Goal: Information Seeking & Learning: Learn about a topic

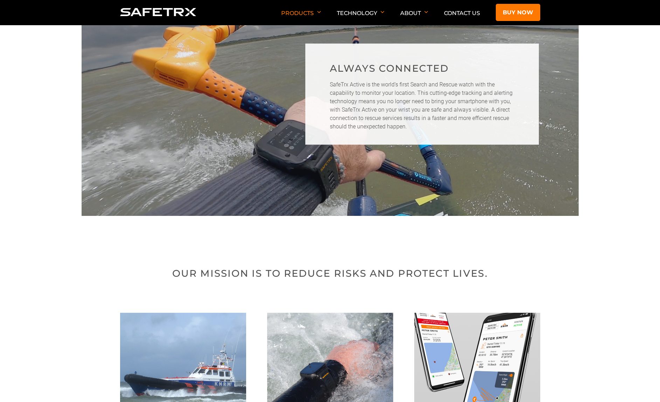
scroll to position [899, 0]
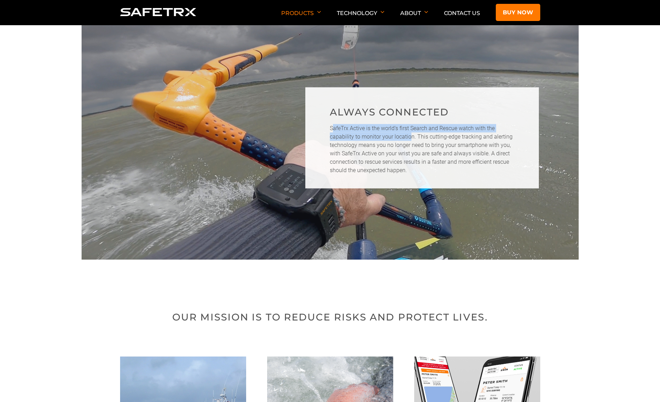
drag, startPoint x: 333, startPoint y: 131, endPoint x: 409, endPoint y: 137, distance: 75.9
click at [409, 137] on p "SafeTrx Active is the world’s first Search and Rescue watch with the capability…" at bounding box center [422, 149] width 185 height 50
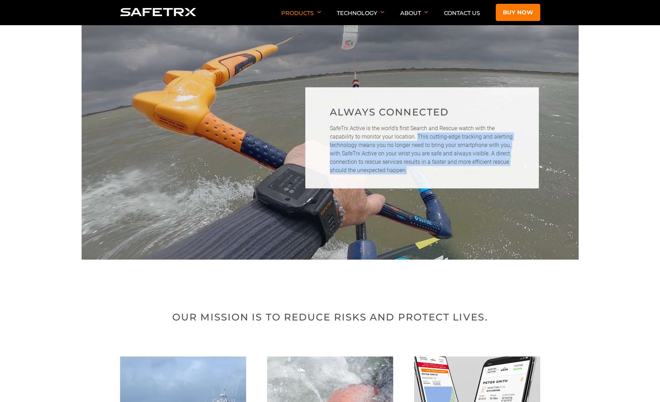
drag, startPoint x: 417, startPoint y: 136, endPoint x: 410, endPoint y: 179, distance: 42.8
click at [410, 179] on div "ALWAYS CONNECTED SafeTrx Active is the world’s first Search and Rescue watch wi…" at bounding box center [422, 137] width 234 height 101
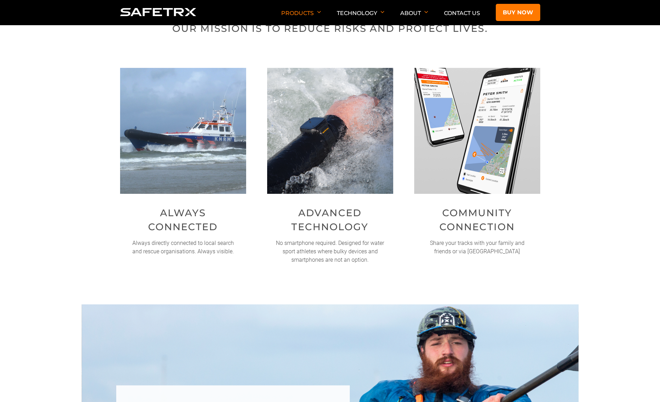
scroll to position [1214, 0]
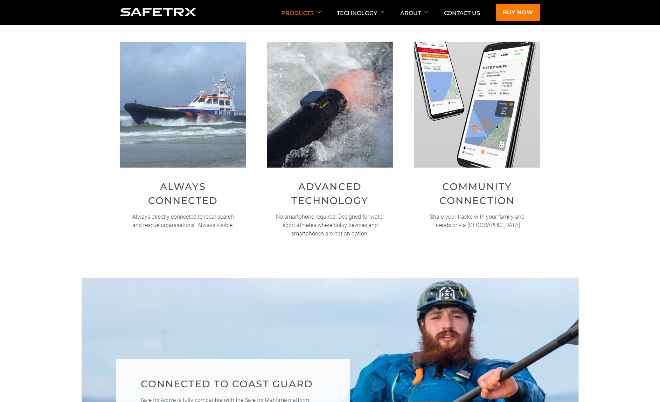
click at [482, 215] on p "Share your tracks with your family and friends or via [GEOGRAPHIC_DATA]" at bounding box center [477, 221] width 109 height 17
click at [434, 220] on p "Share your tracks with your family and friends or via [GEOGRAPHIC_DATA]" at bounding box center [477, 221] width 109 height 17
click at [359, 220] on p "No smartphone required. Designed for water sport athletes where bulky devices a…" at bounding box center [330, 225] width 109 height 25
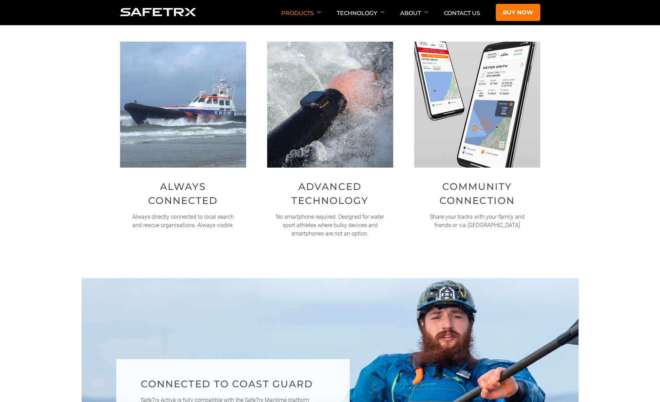
click at [359, 220] on p "No smartphone required. Designed for water sport athletes where bulky devices a…" at bounding box center [330, 225] width 109 height 25
click at [366, 228] on p "No smartphone required. Designed for water sport athletes where bulky devices a…" at bounding box center [330, 225] width 109 height 25
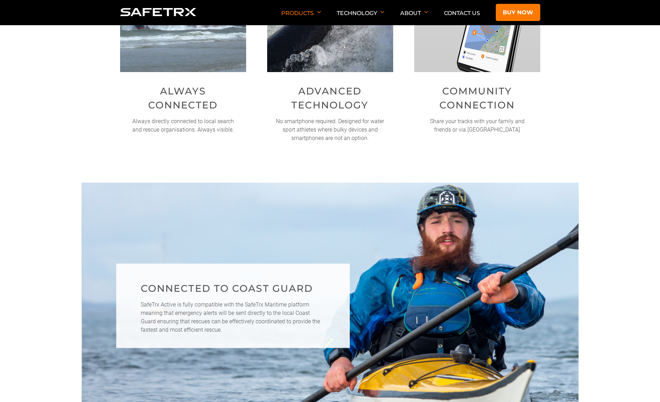
scroll to position [1502, 0]
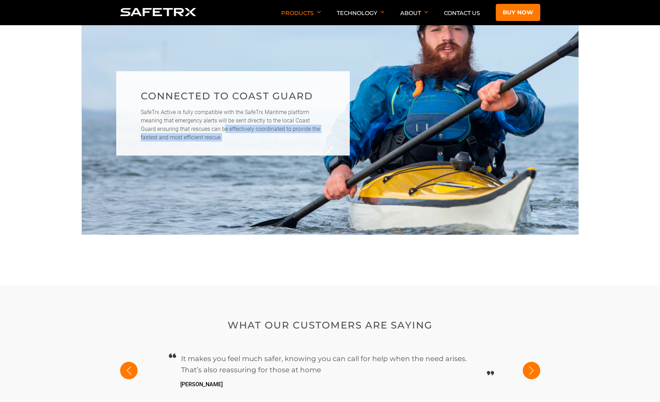
drag, startPoint x: 208, startPoint y: 137, endPoint x: 209, endPoint y: 132, distance: 5.7
click at [209, 132] on p "SafeTrx Active is fully compatible with the SafeTrx Maritime platform meaning t…" at bounding box center [233, 125] width 185 height 34
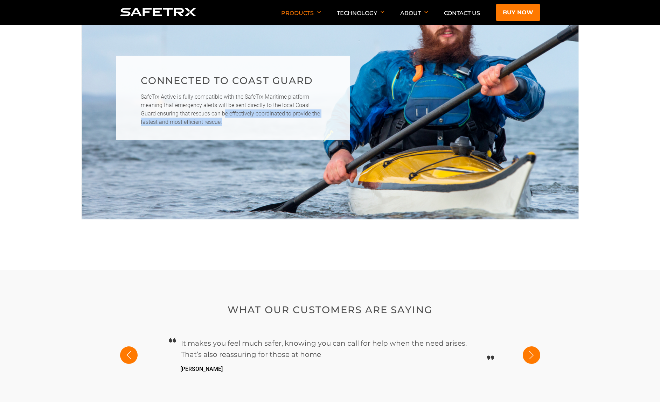
scroll to position [1518, 0]
click at [291, 125] on p "SafeTrx Active is fully compatible with the SafeTrx Maritime platform meaning t…" at bounding box center [233, 109] width 185 height 34
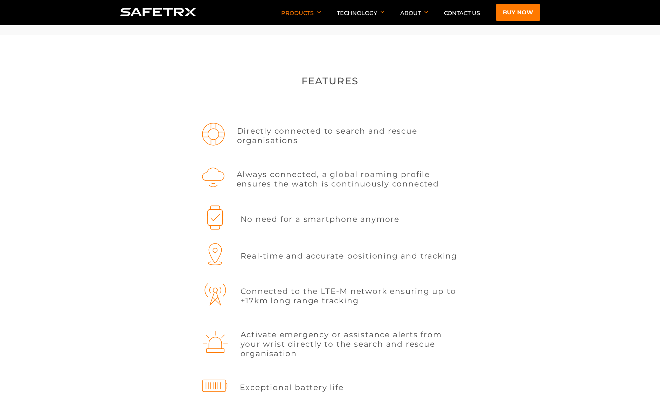
scroll to position [1891, 0]
click at [286, 185] on p "Always connected, a global roaming profile ensures the watch is continuously co…" at bounding box center [348, 179] width 222 height 19
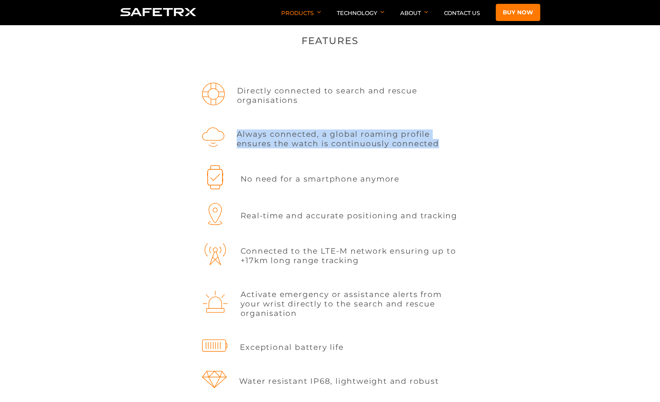
scroll to position [1931, 0]
click at [280, 218] on p "Real-time and accurate positioning and tracking" at bounding box center [349, 214] width 217 height 9
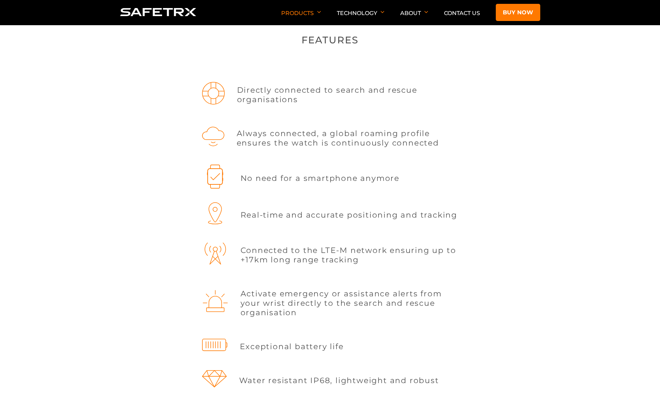
click at [280, 218] on p "Real-time and accurate positioning and tracking" at bounding box center [349, 214] width 217 height 9
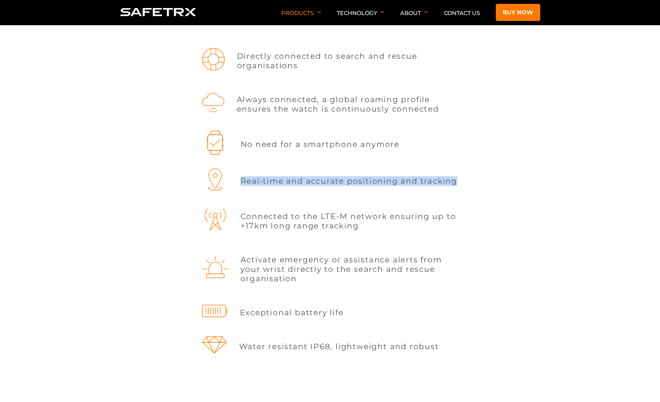
scroll to position [1964, 0]
click at [280, 220] on p "Connected to the LTE-M network ensuring up to +17km long range tracking" at bounding box center [350, 222] width 218 height 19
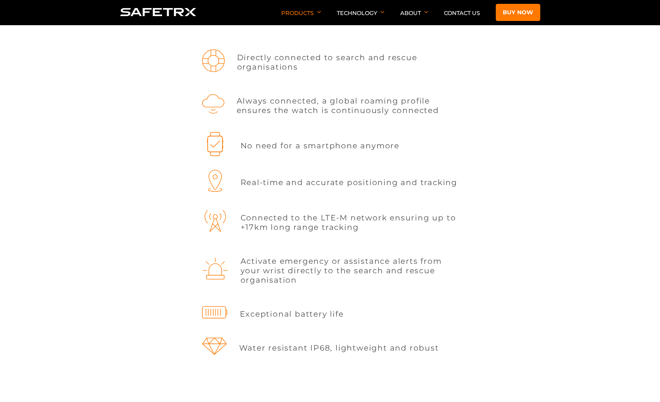
click at [280, 220] on p "Connected to the LTE-M network ensuring up to +17km long range tracking" at bounding box center [350, 222] width 218 height 19
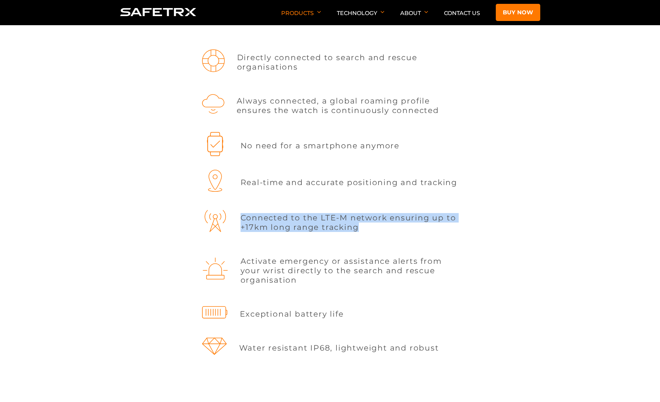
click at [300, 242] on div "Directly connected to search and rescue organisations Always connected, a globa…" at bounding box center [330, 206] width 294 height 325
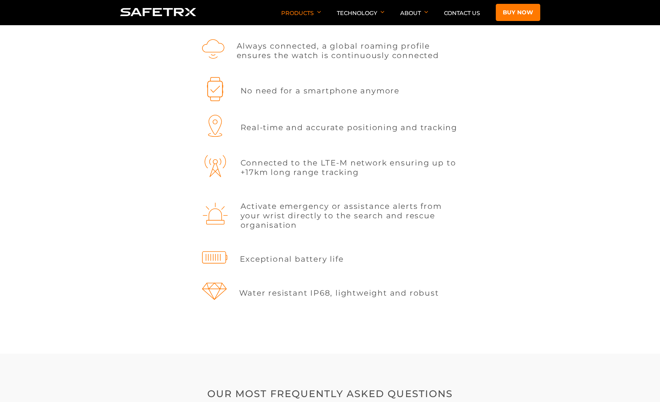
scroll to position [2021, 0]
click at [296, 234] on div "Directly connected to search and rescue organisations Always connected, a globa…" at bounding box center [330, 149] width 294 height 325
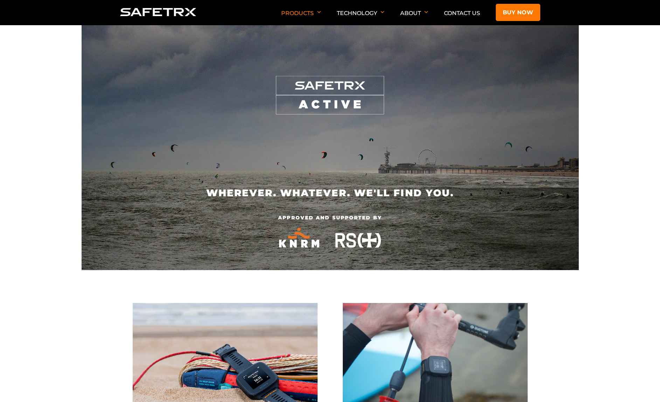
scroll to position [0, 0]
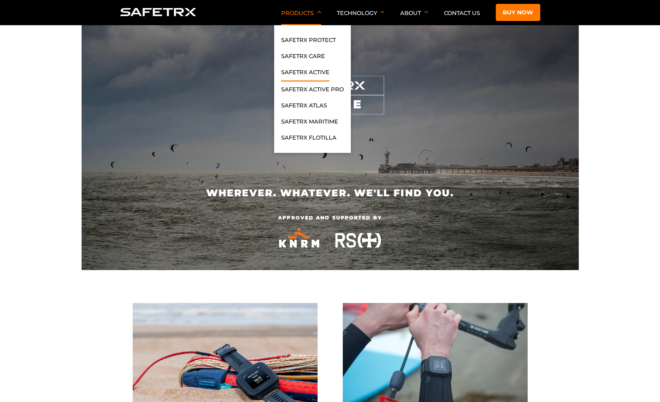
click at [310, 17] on p "Products" at bounding box center [301, 17] width 40 height 15
click at [303, 42] on link "SafeTrx Protect" at bounding box center [308, 42] width 55 height 13
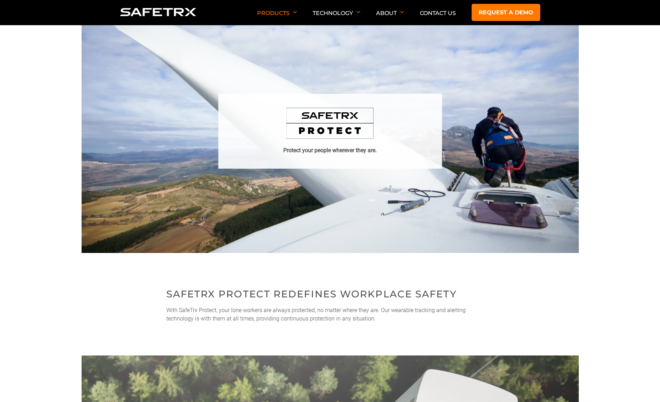
scroll to position [2, 0]
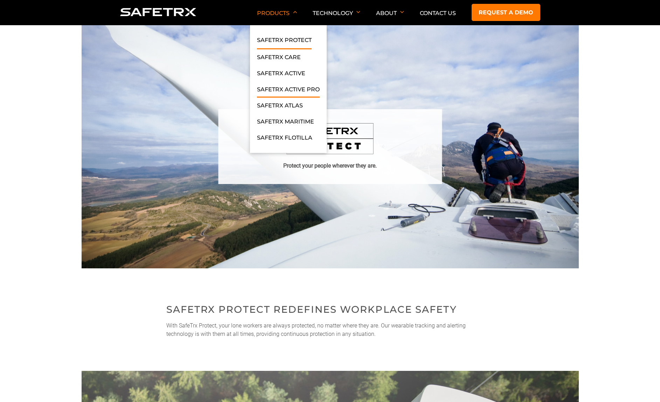
click at [286, 93] on link "SafeTrx Active Pro" at bounding box center [288, 91] width 63 height 13
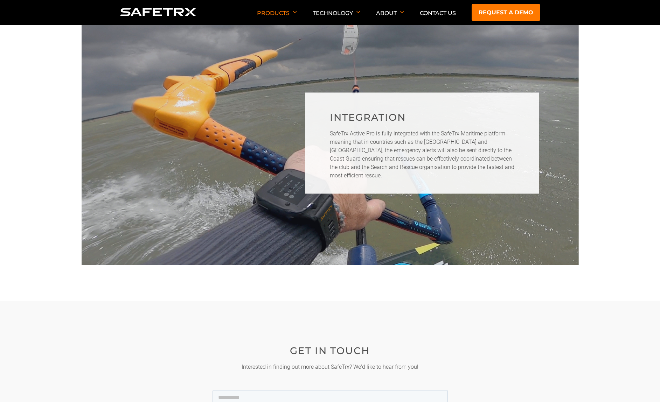
scroll to position [1668, 0]
